Goal: Information Seeking & Learning: Learn about a topic

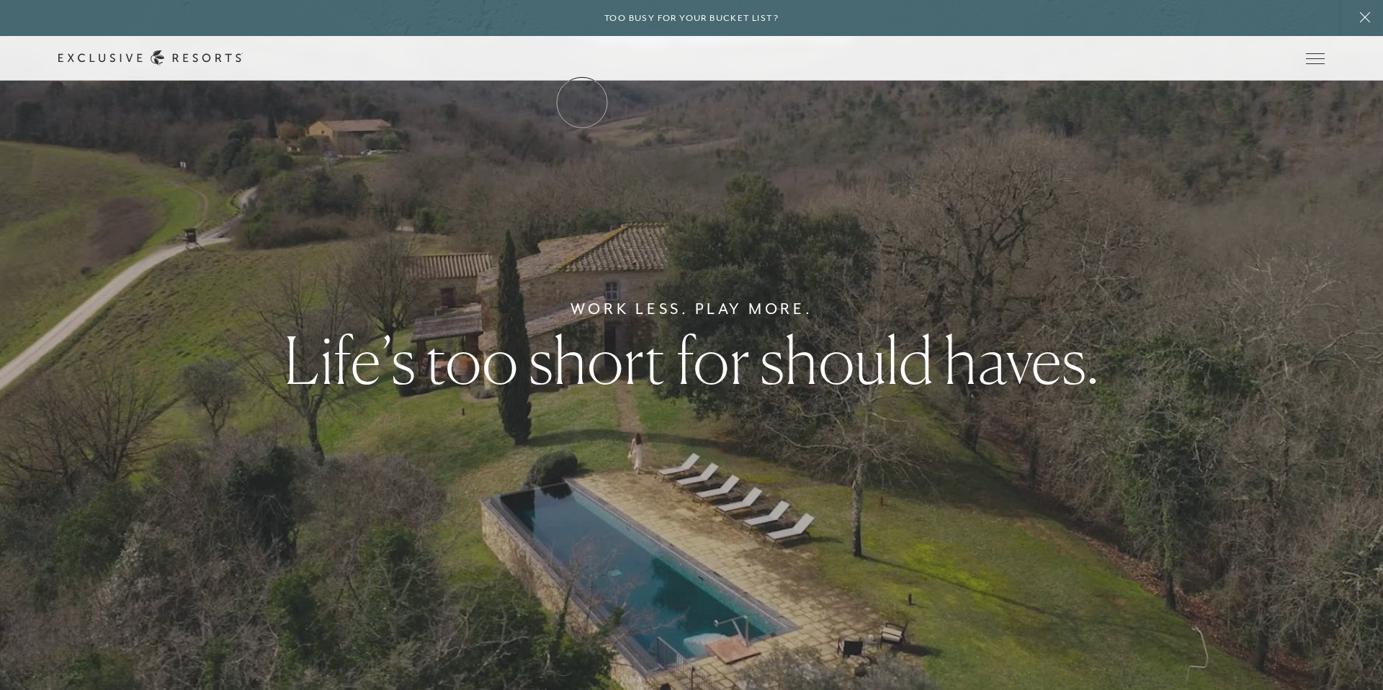
click at [0, 0] on link "The Collection" at bounding box center [0, 0] width 0 height 0
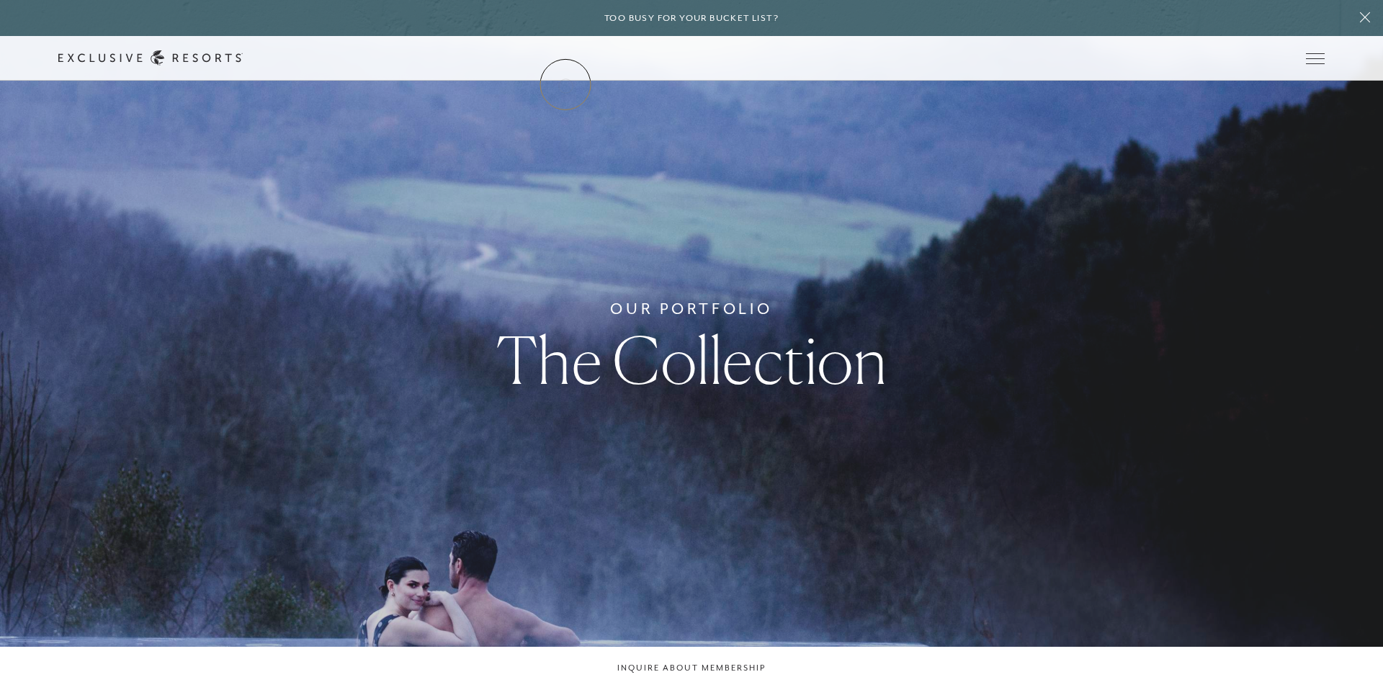
click at [0, 0] on link "The Collection" at bounding box center [0, 0] width 0 height 0
click at [0, 0] on link "Experience Collection" at bounding box center [0, 0] width 0 height 0
